Goal: Participate in discussion

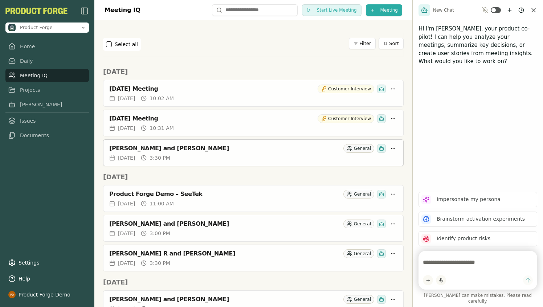
click at [179, 150] on div "[PERSON_NAME] and [PERSON_NAME]" at bounding box center [224, 148] width 231 height 7
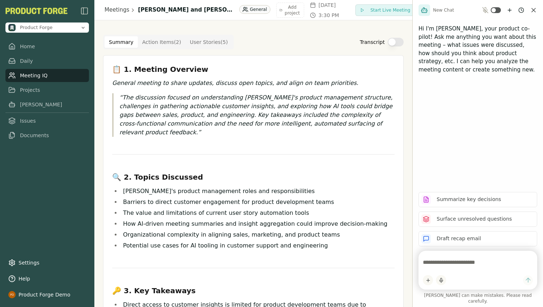
click at [437, 267] on textarea at bounding box center [478, 262] width 110 height 15
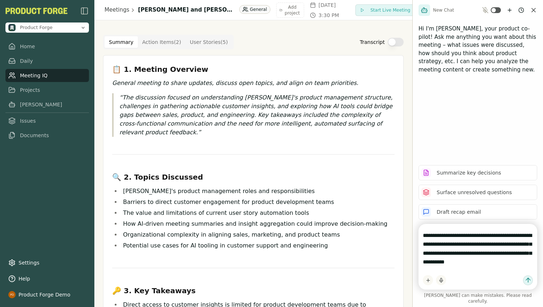
type textarea "**********"
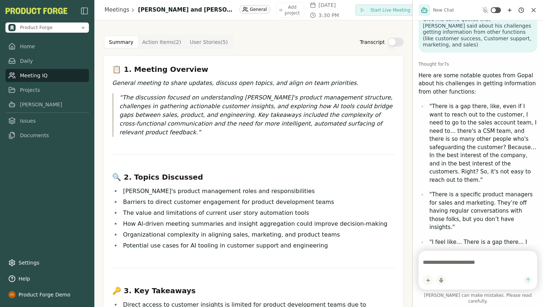
scroll to position [33, 0]
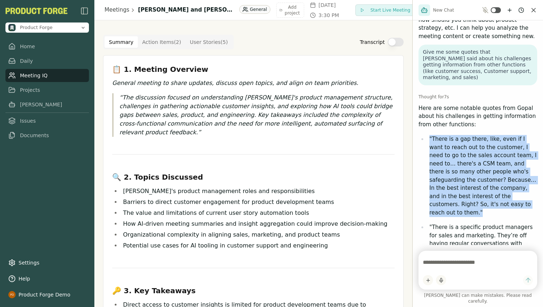
drag, startPoint x: 430, startPoint y: 132, endPoint x: 482, endPoint y: 202, distance: 87.4
click at [482, 202] on p ""There is a gap there, like, even if I want to reach out to the customer, I nee…" at bounding box center [484, 176] width 108 height 82
copy p ""There is a gap there, like, even if I want to reach out to the customer, I nee…"
